Goal: Task Accomplishment & Management: Use online tool/utility

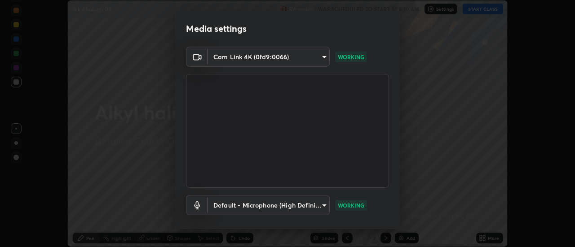
scroll to position [47, 0]
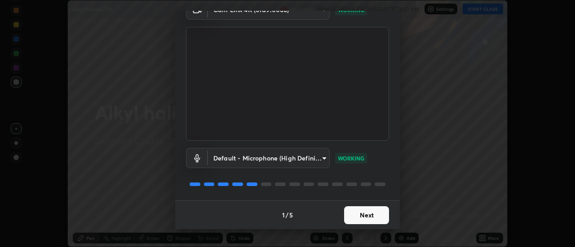
click at [366, 218] on button "Next" at bounding box center [366, 215] width 45 height 18
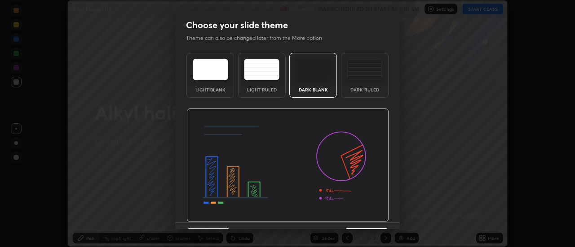
scroll to position [22, 0]
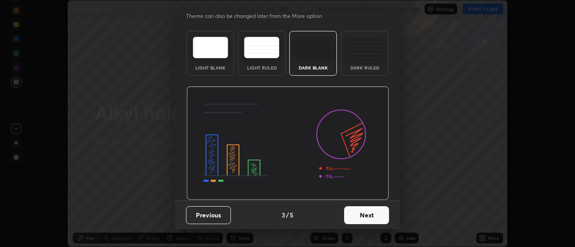
click at [373, 212] on button "Next" at bounding box center [366, 215] width 45 height 18
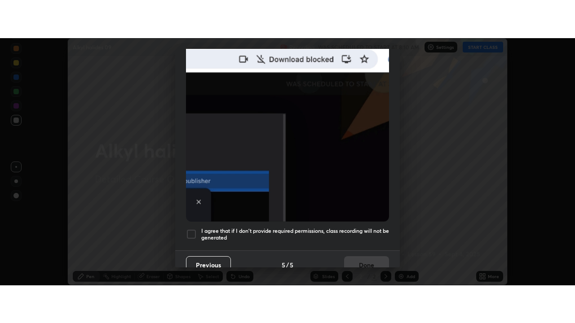
scroll to position [230, 0]
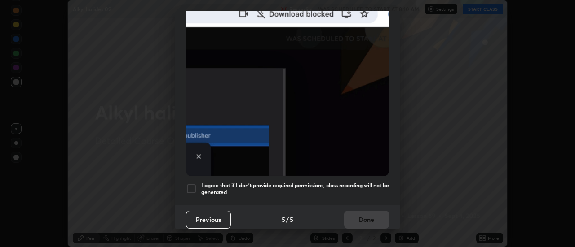
click at [191, 185] on div at bounding box center [191, 189] width 11 height 11
click at [362, 214] on button "Done" at bounding box center [366, 220] width 45 height 18
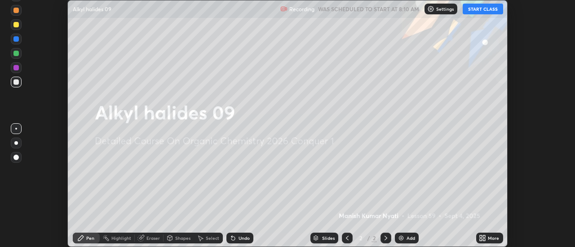
click at [476, 9] on button "START CLASS" at bounding box center [482, 9] width 40 height 11
click at [484, 239] on icon at bounding box center [484, 240] width 2 height 2
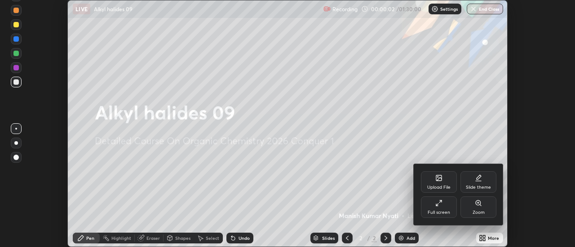
click at [441, 205] on icon at bounding box center [438, 203] width 7 height 7
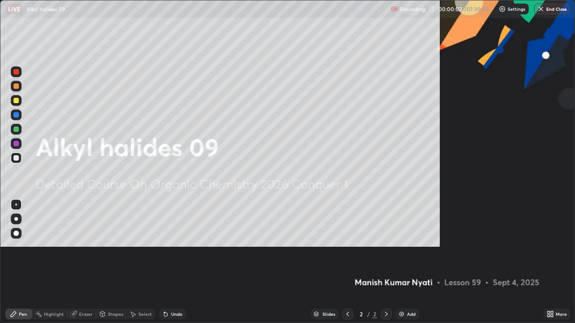
scroll to position [323, 575]
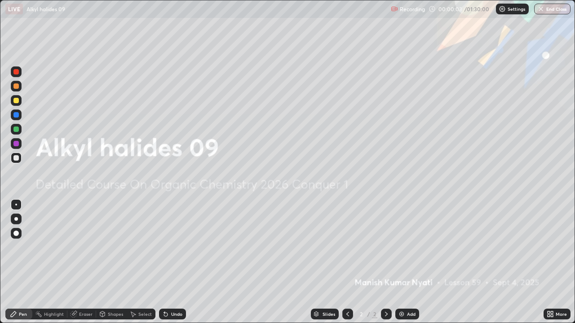
click at [407, 247] on div "Add" at bounding box center [411, 314] width 9 height 4
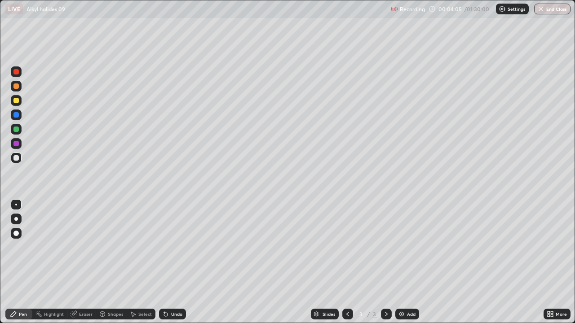
click at [176, 247] on div "Undo" at bounding box center [176, 314] width 11 height 4
click at [176, 247] on div "Undo" at bounding box center [172, 314] width 27 height 11
click at [403, 247] on img at bounding box center [401, 314] width 7 height 7
click at [179, 247] on div "Undo" at bounding box center [172, 314] width 27 height 11
click at [177, 247] on div "Undo" at bounding box center [176, 314] width 11 height 4
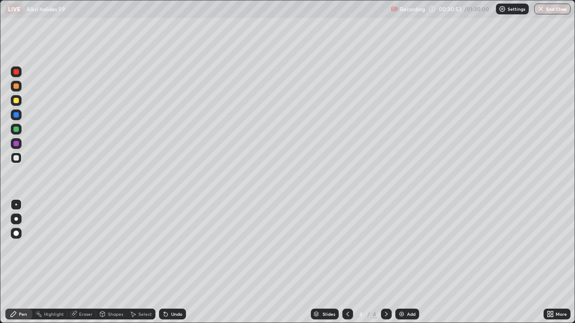
click at [357, 247] on div "4" at bounding box center [360, 314] width 9 height 5
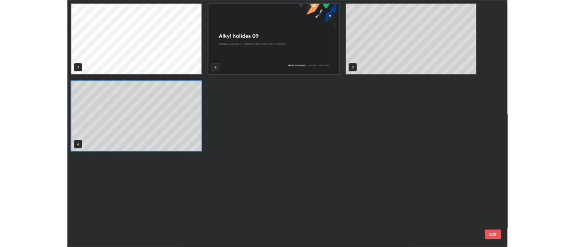
scroll to position [320, 569]
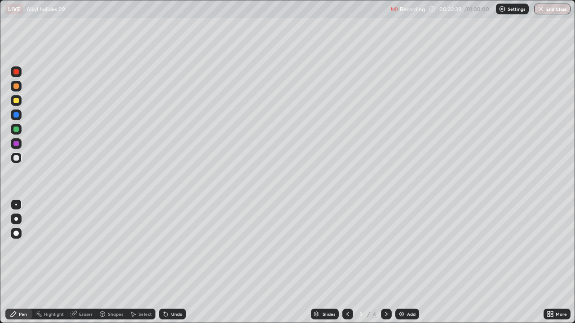
click at [407, 247] on div "Add" at bounding box center [411, 314] width 9 height 4
click at [174, 247] on div "Undo" at bounding box center [176, 314] width 11 height 4
click at [173, 247] on div "Undo" at bounding box center [176, 314] width 11 height 4
click at [402, 247] on img at bounding box center [401, 314] width 7 height 7
click at [347, 247] on icon at bounding box center [347, 314] width 7 height 7
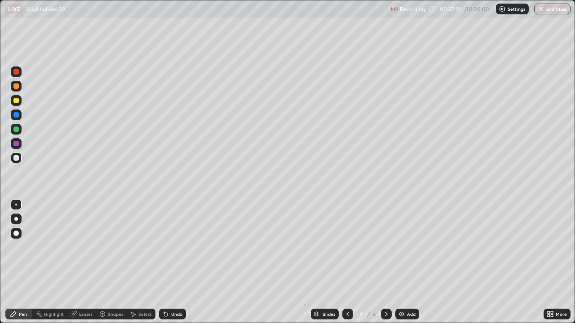
click at [385, 247] on icon at bounding box center [385, 314] width 7 height 7
click at [347, 247] on icon at bounding box center [347, 314] width 7 height 7
click at [406, 247] on div "Add" at bounding box center [407, 314] width 24 height 11
click at [400, 247] on img at bounding box center [401, 314] width 7 height 7
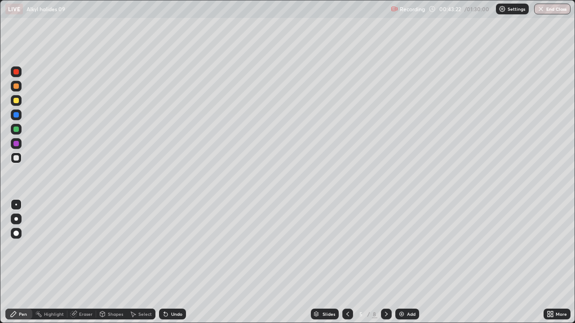
click at [180, 247] on div "Undo" at bounding box center [172, 314] width 27 height 11
click at [176, 247] on div "Undo" at bounding box center [176, 314] width 11 height 4
click at [407, 247] on div "Add" at bounding box center [411, 314] width 9 height 4
click at [404, 247] on div "Add" at bounding box center [407, 314] width 24 height 11
click at [169, 247] on div "Undo" at bounding box center [172, 314] width 27 height 11
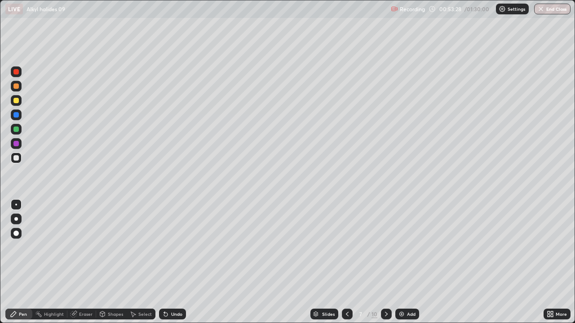
click at [174, 247] on div "Undo" at bounding box center [176, 314] width 11 height 4
click at [174, 247] on div "Undo" at bounding box center [172, 314] width 27 height 11
click at [175, 247] on div "Undo" at bounding box center [172, 314] width 27 height 11
click at [174, 247] on div "Undo" at bounding box center [172, 314] width 27 height 11
click at [83, 247] on div "Eraser" at bounding box center [85, 314] width 13 height 4
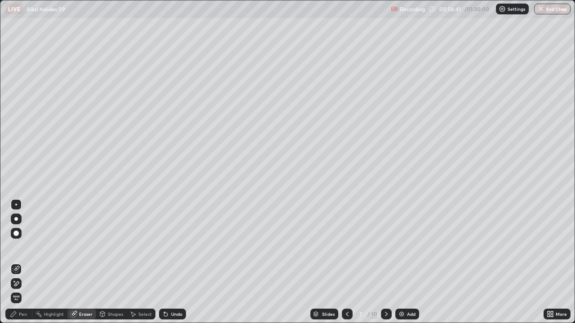
click at [24, 247] on div "Pen" at bounding box center [23, 314] width 8 height 4
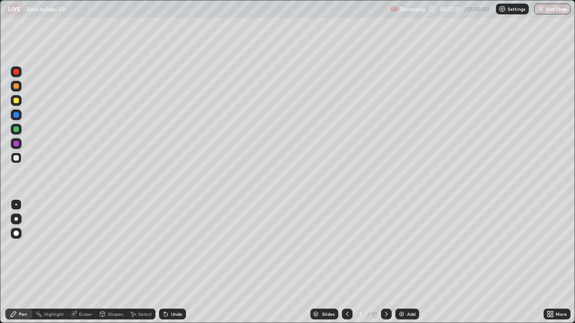
click at [85, 247] on div "Eraser" at bounding box center [81, 314] width 29 height 11
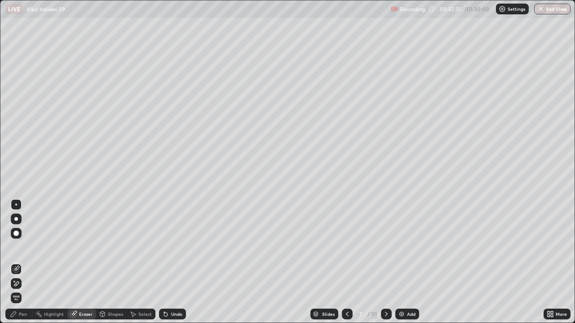
click at [83, 247] on div "Eraser" at bounding box center [85, 314] width 13 height 4
click at [22, 247] on div "Pen" at bounding box center [23, 314] width 8 height 4
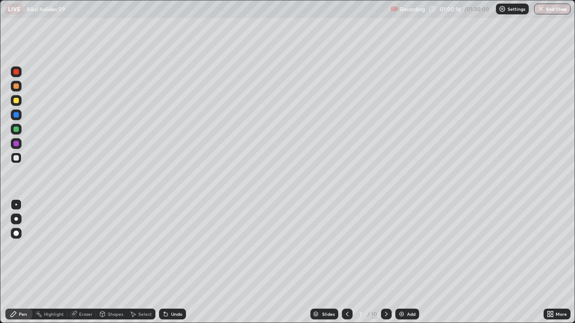
click at [18, 74] on div at bounding box center [15, 71] width 5 height 5
click at [385, 247] on icon at bounding box center [385, 314] width 7 height 7
click at [346, 247] on icon at bounding box center [346, 314] width 7 height 7
click at [399, 247] on img at bounding box center [401, 314] width 7 height 7
click at [17, 158] on div at bounding box center [15, 157] width 5 height 5
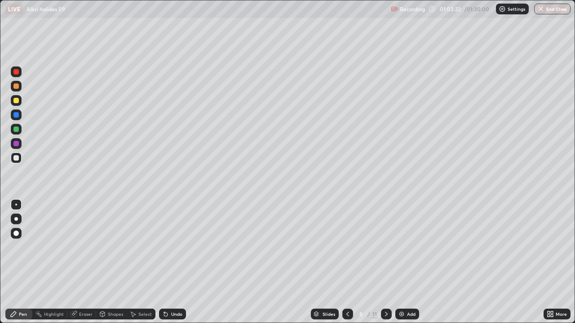
click at [83, 247] on div "Eraser" at bounding box center [85, 314] width 13 height 4
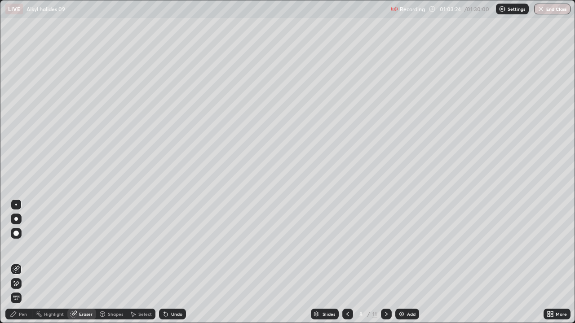
click at [142, 247] on div "Select" at bounding box center [144, 314] width 13 height 4
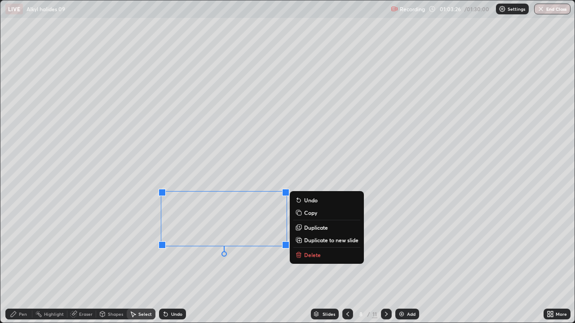
click at [318, 247] on p "Delete" at bounding box center [312, 254] width 17 height 7
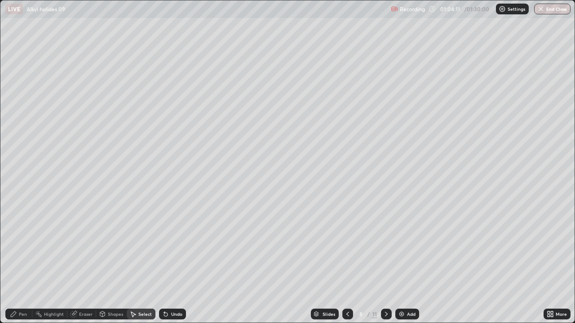
click at [22, 247] on div "Pen" at bounding box center [23, 314] width 8 height 4
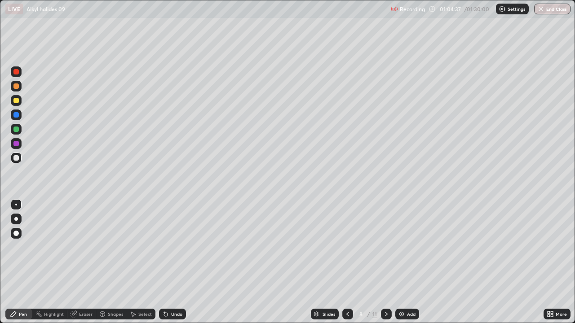
click at [345, 247] on icon at bounding box center [347, 314] width 7 height 7
click at [386, 247] on icon at bounding box center [386, 314] width 3 height 4
click at [345, 247] on icon at bounding box center [347, 314] width 7 height 7
click at [385, 247] on icon at bounding box center [385, 314] width 7 height 7
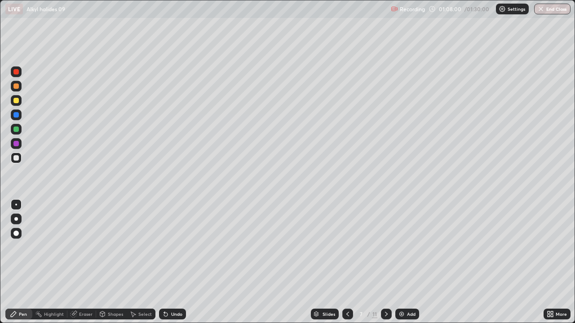
click at [385, 247] on icon at bounding box center [385, 314] width 7 height 7
click at [351, 247] on div at bounding box center [347, 314] width 11 height 11
click at [401, 247] on img at bounding box center [401, 314] width 7 height 7
click at [347, 247] on icon at bounding box center [347, 314] width 7 height 7
click at [345, 247] on icon at bounding box center [347, 314] width 7 height 7
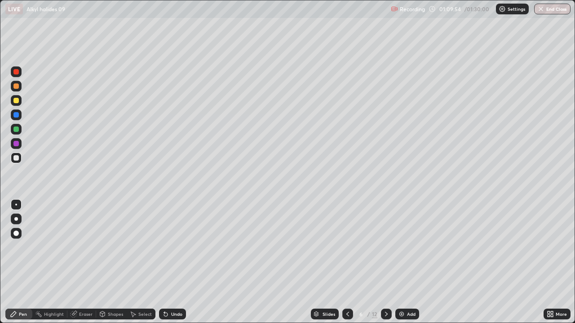
click at [385, 247] on icon at bounding box center [385, 314] width 7 height 7
click at [386, 247] on icon at bounding box center [386, 314] width 3 height 4
click at [385, 247] on icon at bounding box center [385, 314] width 7 height 7
click at [345, 247] on icon at bounding box center [347, 314] width 7 height 7
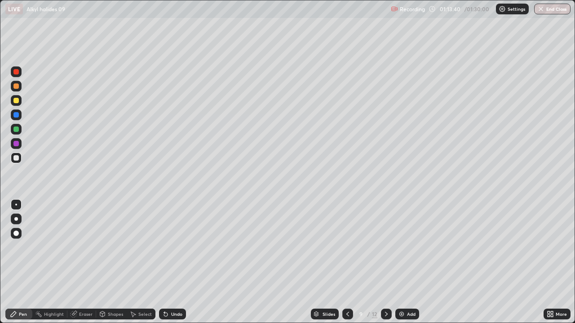
click at [401, 247] on img at bounding box center [401, 314] width 7 height 7
click at [17, 71] on div at bounding box center [15, 71] width 5 height 5
click at [18, 158] on div at bounding box center [15, 157] width 5 height 5
click at [398, 247] on img at bounding box center [401, 314] width 7 height 7
click at [169, 247] on div "Undo" at bounding box center [172, 314] width 27 height 11
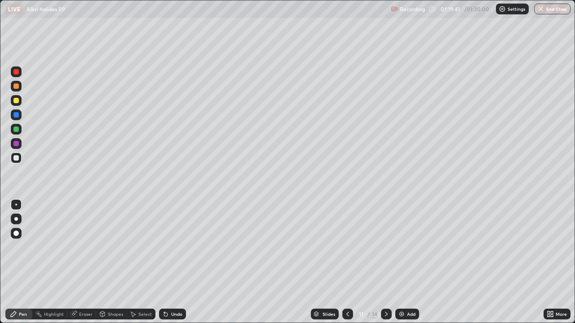
click at [347, 247] on icon at bounding box center [347, 314] width 7 height 7
click at [385, 247] on icon at bounding box center [386, 314] width 3 height 4
click at [402, 247] on img at bounding box center [401, 314] width 7 height 7
click at [176, 247] on div "Undo" at bounding box center [176, 314] width 11 height 4
click at [176, 247] on div "Undo" at bounding box center [172, 314] width 27 height 11
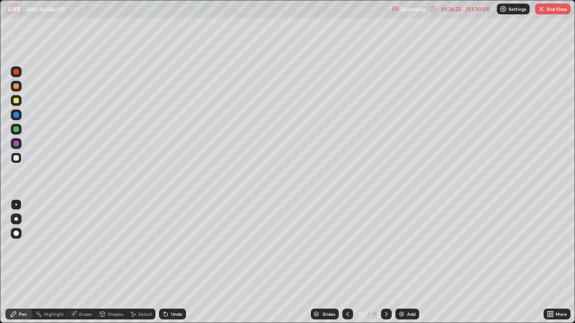
click at [175, 247] on div "Undo" at bounding box center [176, 314] width 11 height 4
click at [173, 247] on div "Undo" at bounding box center [176, 314] width 11 height 4
click at [164, 247] on icon at bounding box center [164, 312] width 1 height 1
click at [172, 247] on div "Undo" at bounding box center [172, 314] width 27 height 11
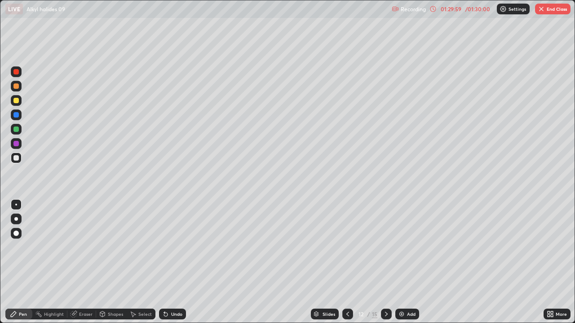
click at [399, 247] on img at bounding box center [401, 314] width 7 height 7
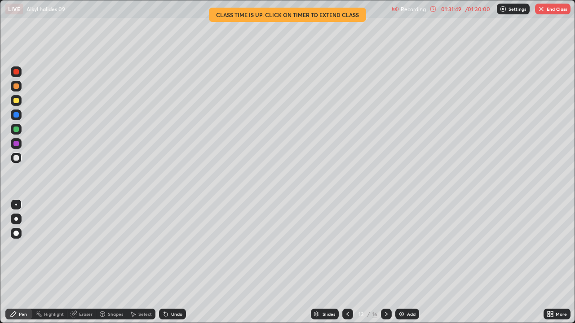
click at [166, 247] on icon at bounding box center [166, 315] width 4 height 4
click at [165, 247] on icon at bounding box center [166, 315] width 4 height 4
click at [164, 247] on icon at bounding box center [166, 315] width 4 height 4
click at [169, 247] on div "Undo" at bounding box center [172, 314] width 27 height 11
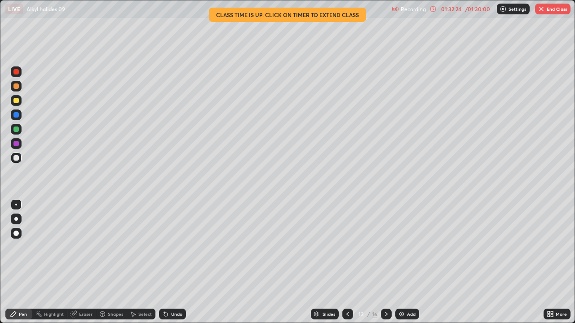
click at [166, 247] on icon at bounding box center [166, 315] width 4 height 4
click at [162, 247] on icon at bounding box center [165, 314] width 7 height 7
click at [164, 247] on icon at bounding box center [164, 312] width 1 height 1
click at [166, 247] on icon at bounding box center [165, 314] width 7 height 7
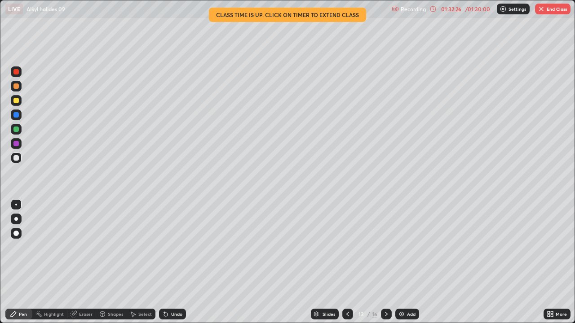
click at [165, 247] on icon at bounding box center [166, 315] width 4 height 4
click at [351, 247] on div at bounding box center [347, 314] width 11 height 11
click at [543, 12] on img "button" at bounding box center [540, 8] width 7 height 7
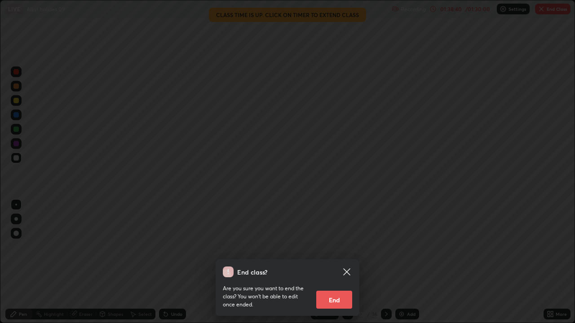
click at [345, 247] on button "End" at bounding box center [334, 300] width 36 height 18
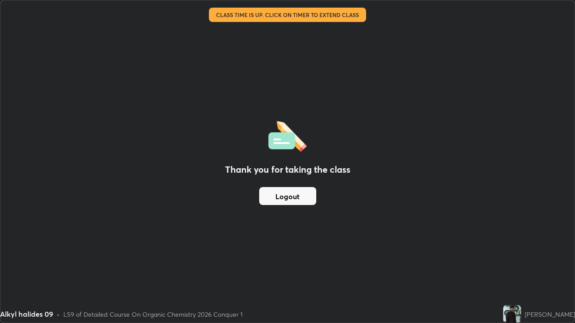
click at [304, 194] on button "Logout" at bounding box center [287, 196] width 57 height 18
click at [305, 193] on button "Logout" at bounding box center [287, 196] width 57 height 18
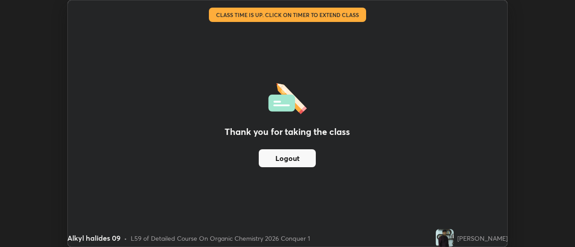
scroll to position [44644, 44317]
